Goal: Find contact information: Find contact information

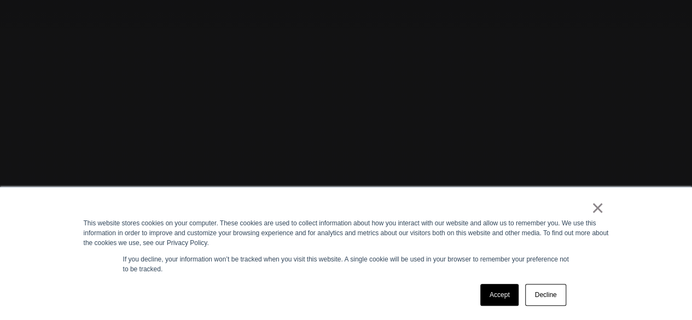
scroll to position [197, 0]
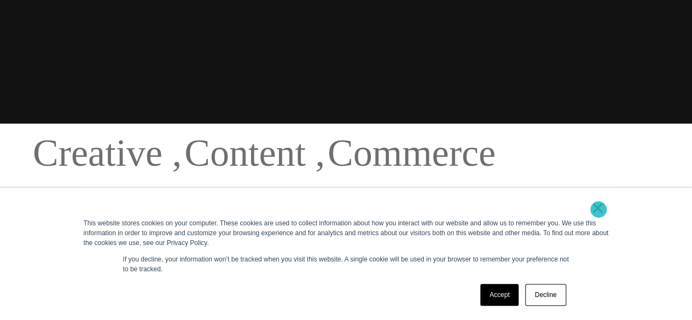
click at [598, 209] on link "×" at bounding box center [597, 208] width 13 height 10
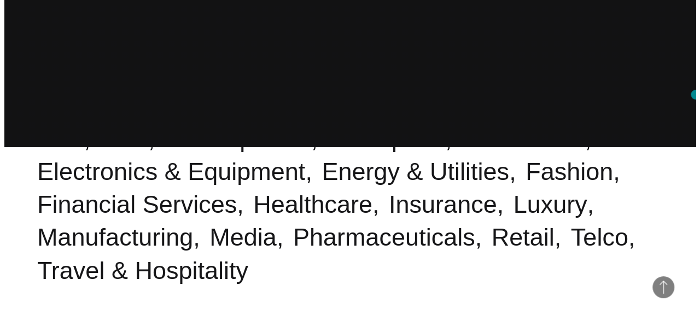
scroll to position [0, 0]
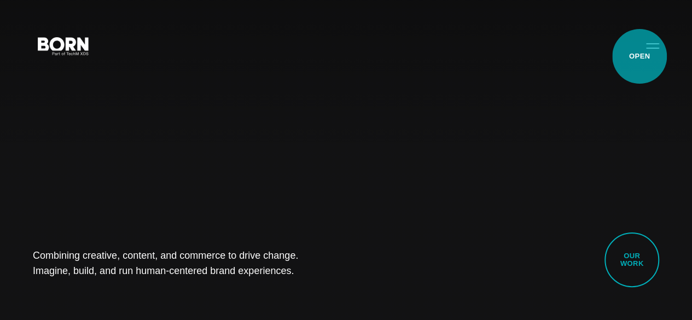
click at [639, 57] on button "Primary Menu" at bounding box center [652, 45] width 26 height 23
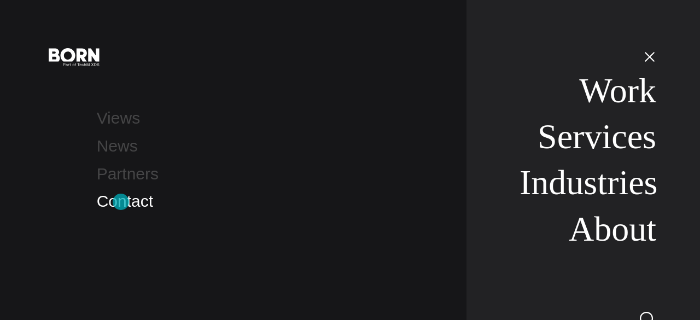
click at [121, 202] on link "Contact" at bounding box center [125, 201] width 56 height 18
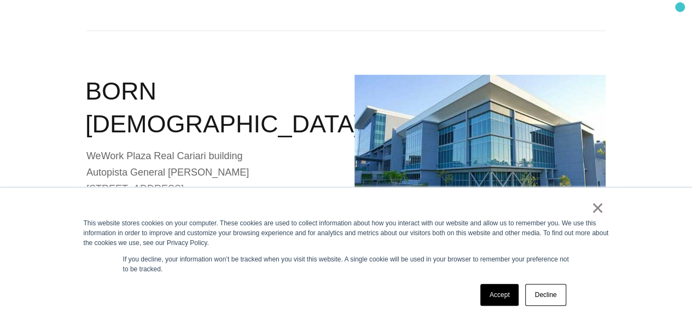
scroll to position [1435, 0]
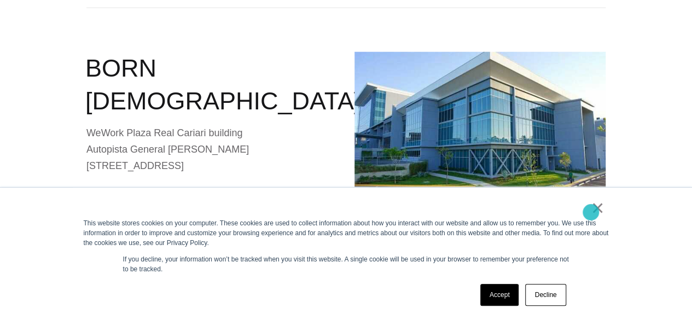
click at [591, 212] on link "×" at bounding box center [597, 208] width 13 height 10
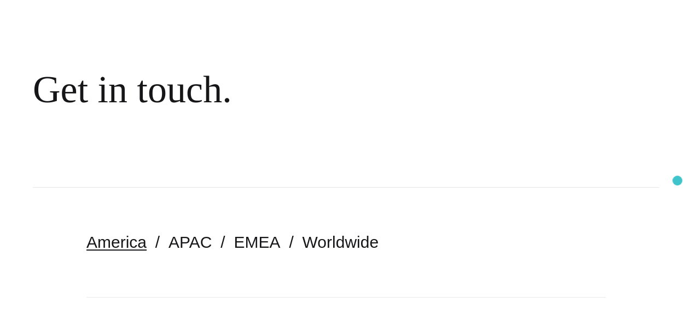
scroll to position [0, 0]
